Goal: Task Accomplishment & Management: Use online tool/utility

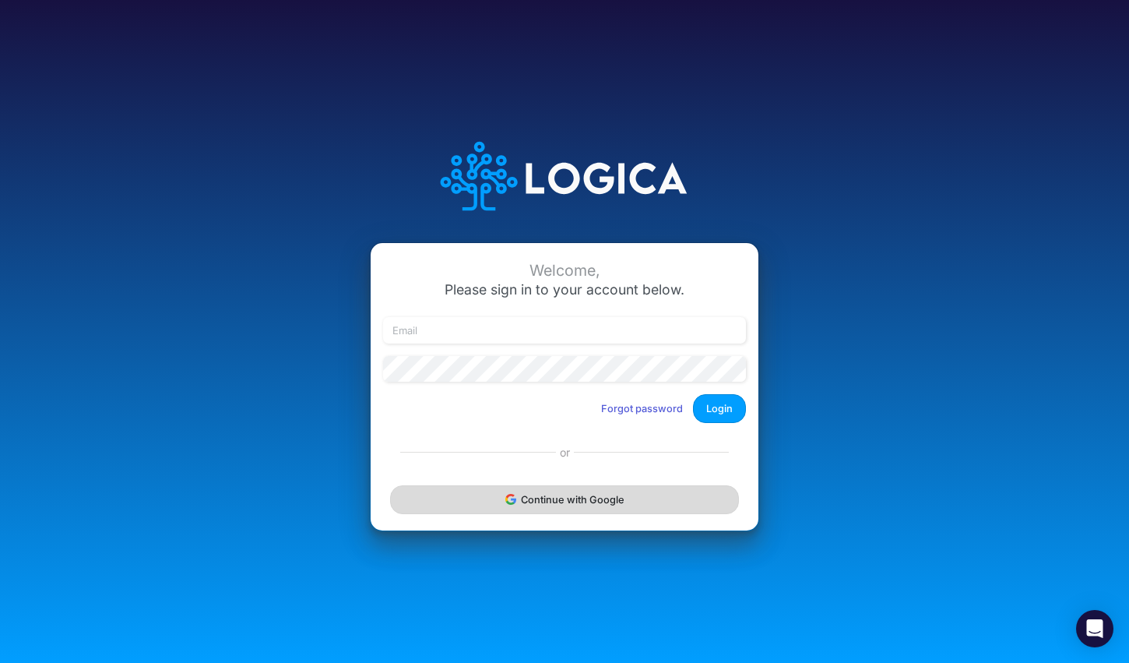
click at [567, 506] on button "Continue with Google" at bounding box center [564, 499] width 349 height 29
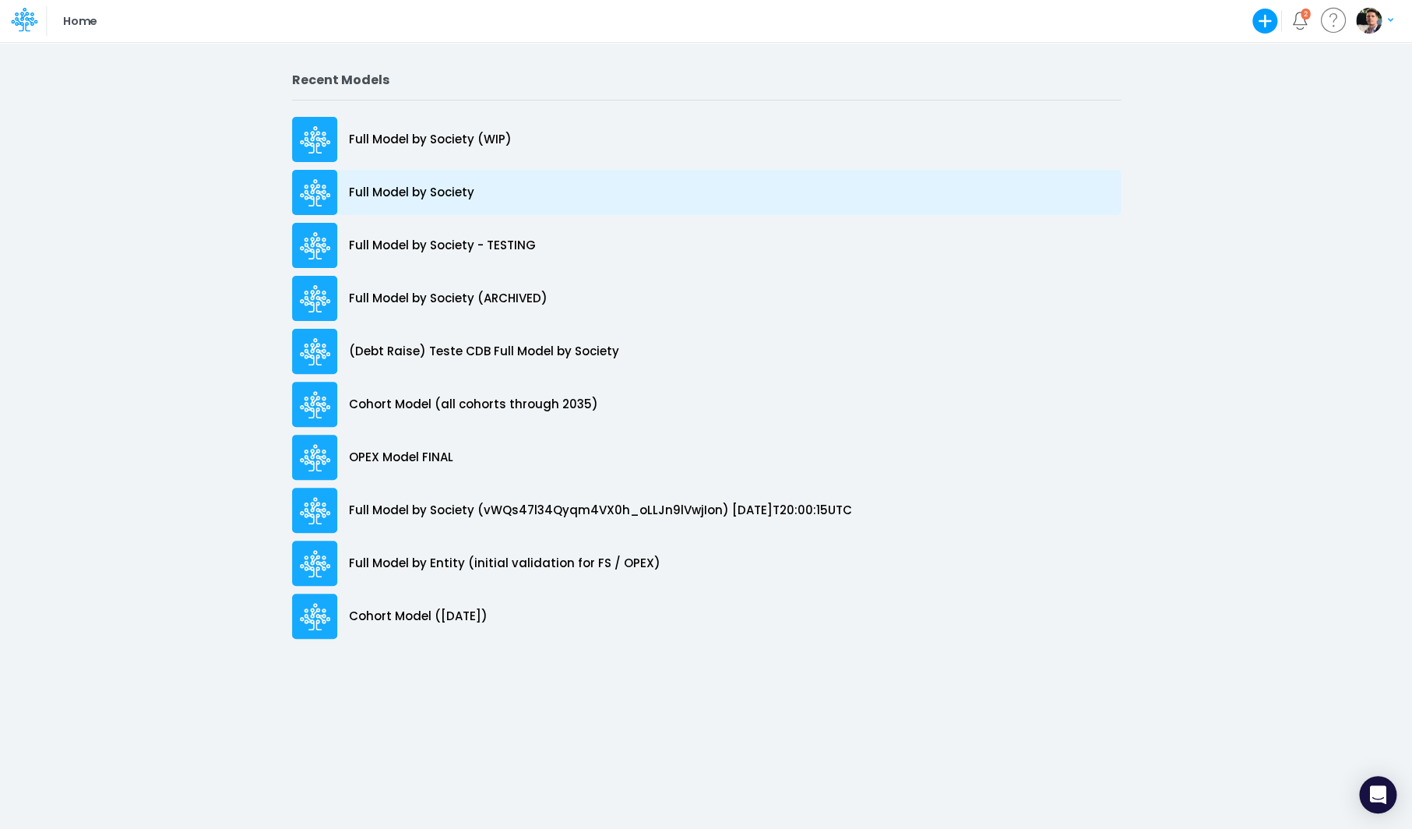
click at [432, 186] on p "Full Model by Society" at bounding box center [411, 193] width 125 height 18
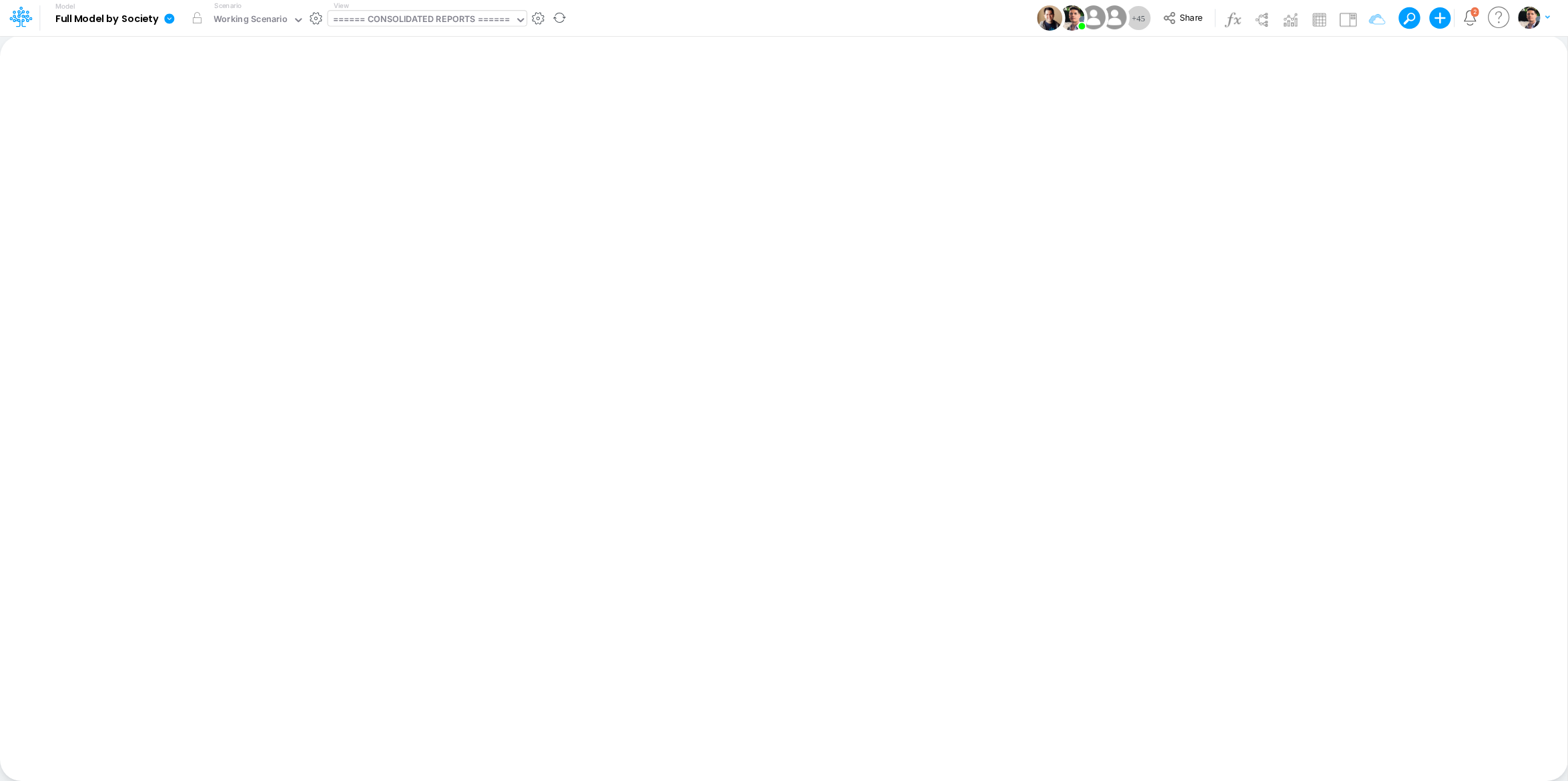
click at [457, 20] on div "====== CONSOLIDATED REPORTS ======" at bounding box center [422, 21] width 177 height 15
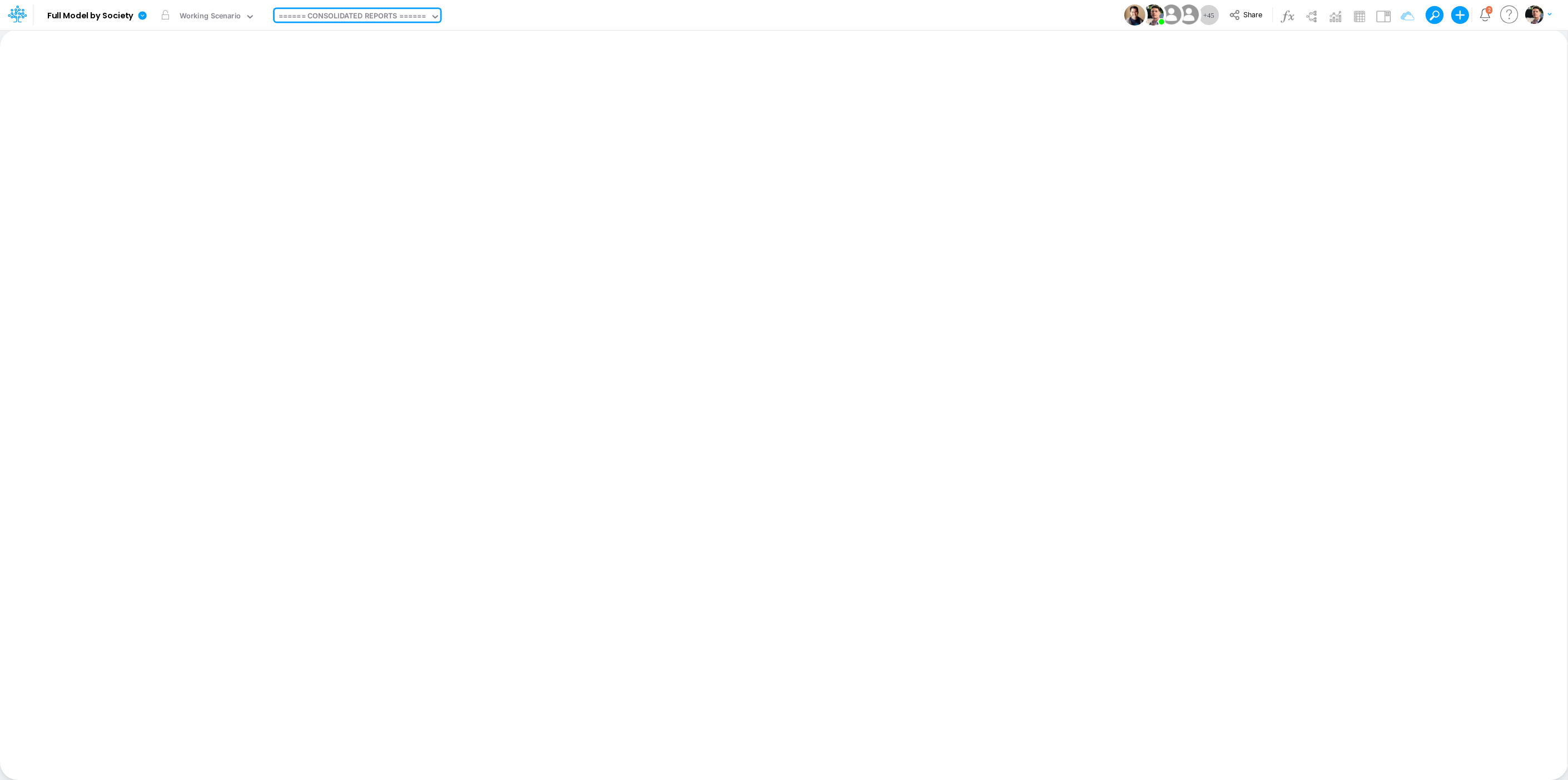
click at [805, 333] on div "Insert new Conditional formatting Paste Cut Copy AutoFill Ready 100% Sum: null …" at bounding box center [783, 405] width 1567 height 751
click at [378, 19] on div "====== CONSOLIDATED REPORTS ======" at bounding box center [352, 17] width 148 height 13
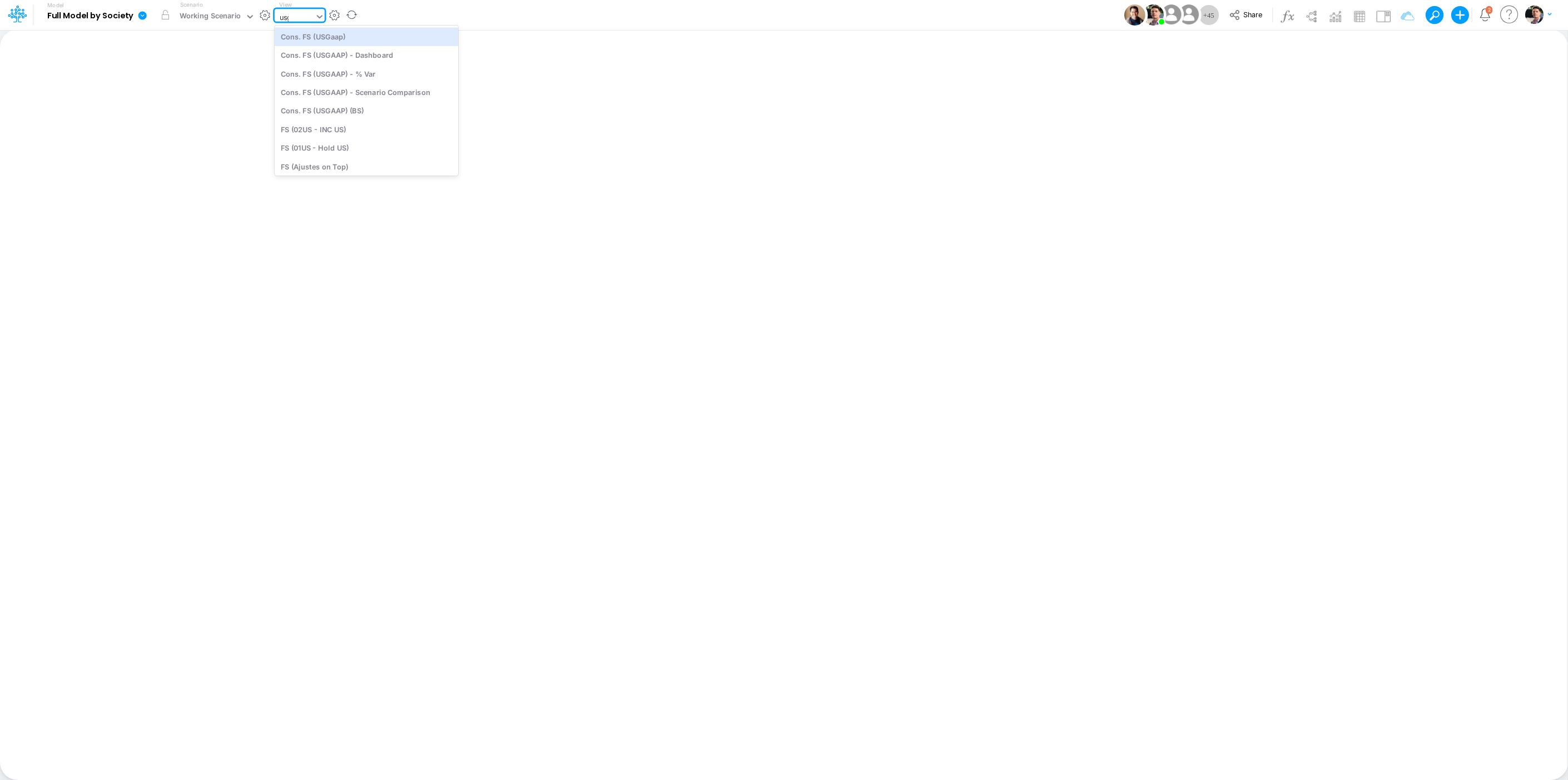
type input "usga"
drag, startPoint x: 327, startPoint y: 43, endPoint x: 330, endPoint y: 48, distance: 5.8
click at [327, 43] on div "Cons. FS (USGaap)" at bounding box center [356, 36] width 162 height 19
type input "Consolidated FS - USGAAP"
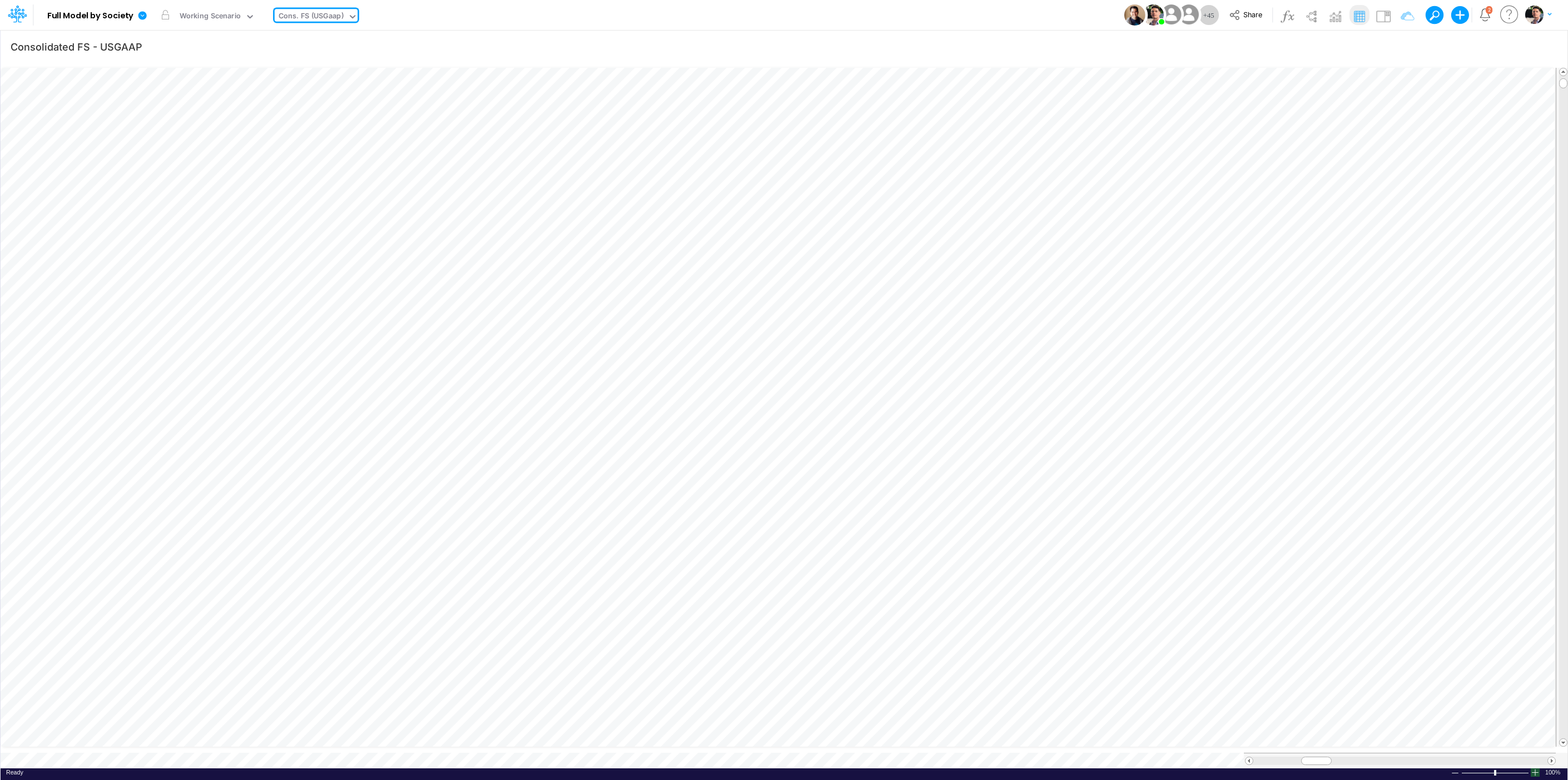
click at [805, 472] on div at bounding box center [1535, 773] width 9 height 9
click at [805, 472] on div at bounding box center [1455, 774] width 9 height 9
